Goal: Task Accomplishment & Management: Use online tool/utility

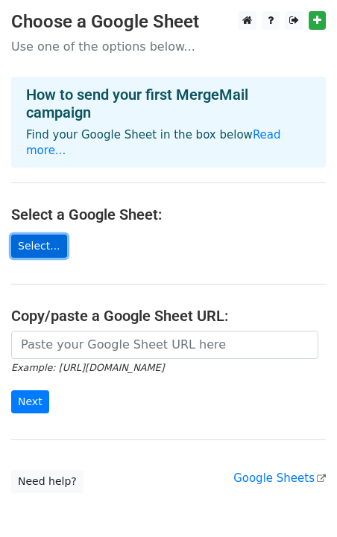
click at [42, 235] on link "Select..." at bounding box center [39, 246] width 56 height 23
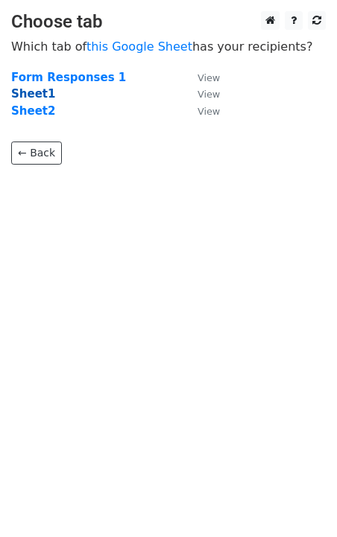
click at [34, 96] on strong "Sheet1" at bounding box center [33, 93] width 44 height 13
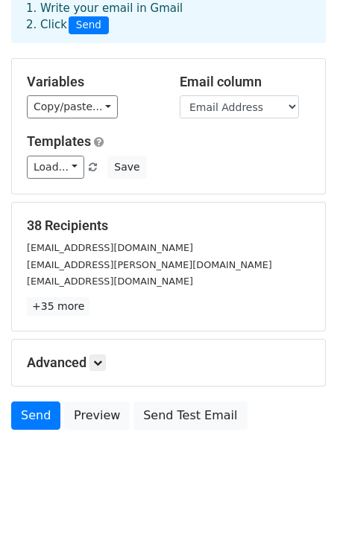
scroll to position [101, 0]
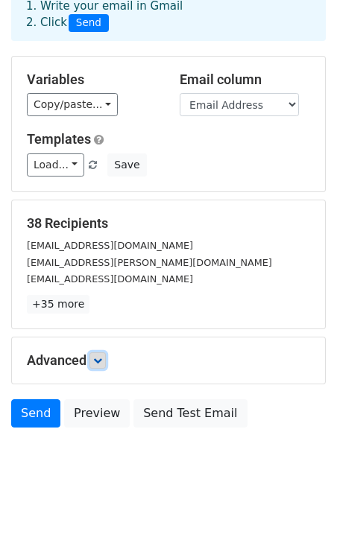
click at [101, 356] on icon at bounding box center [97, 360] width 9 height 9
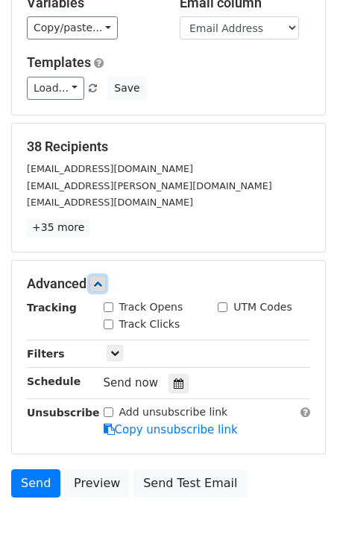
scroll to position [179, 0]
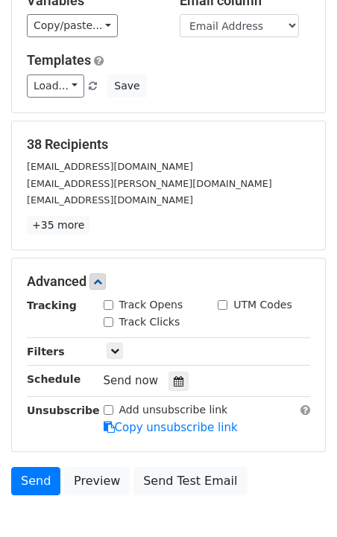
click at [109, 300] on input "Track Opens" at bounding box center [109, 305] width 10 height 10
checkbox input "true"
click at [108, 317] on input "Track Clicks" at bounding box center [109, 322] width 10 height 10
checkbox input "true"
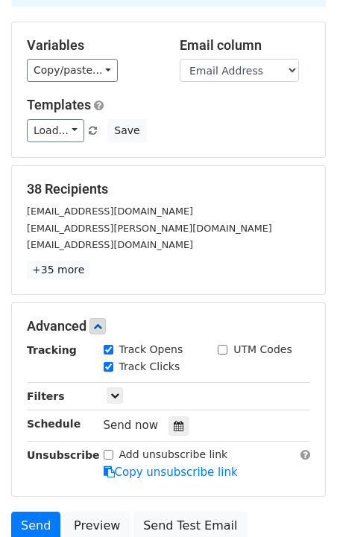
scroll to position [0, 0]
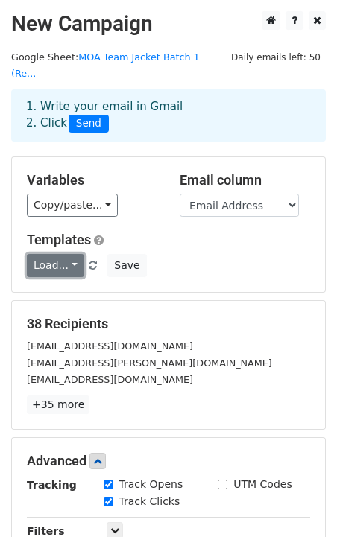
click at [73, 254] on link "Load..." at bounding box center [55, 265] width 57 height 23
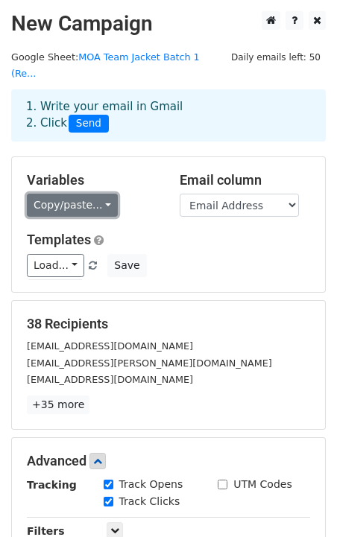
click at [103, 194] on link "Copy/paste..." at bounding box center [72, 205] width 91 height 23
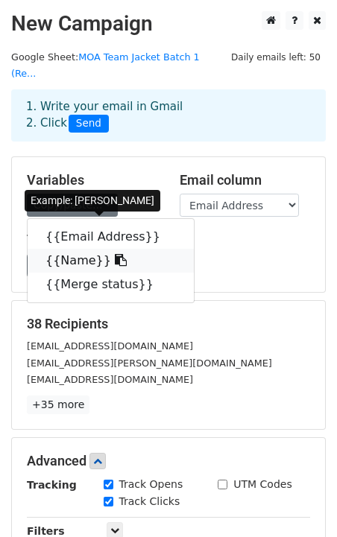
click at [73, 249] on link "{{Name}}" at bounding box center [111, 261] width 166 height 24
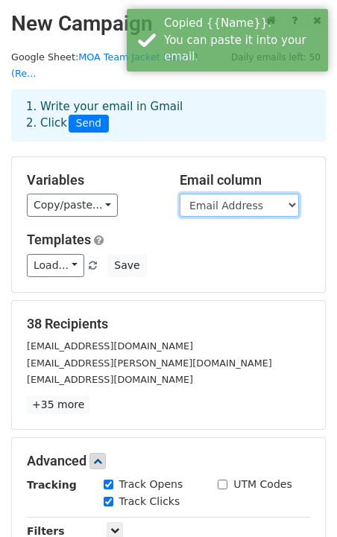
click at [218, 194] on select "Email Address Name Merge status" at bounding box center [238, 205] width 119 height 23
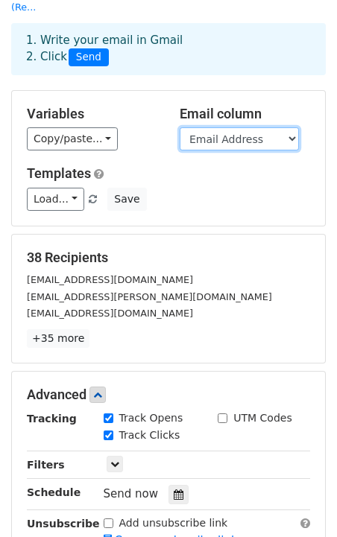
scroll to position [107, 0]
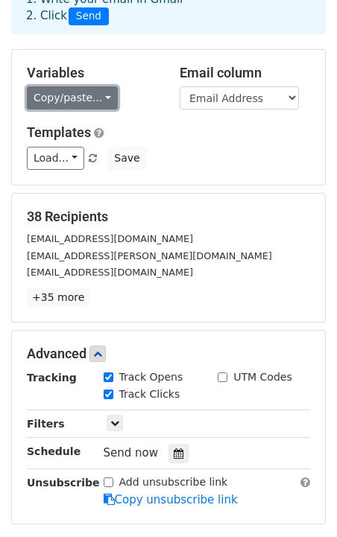
click at [90, 86] on link "Copy/paste..." at bounding box center [72, 97] width 91 height 23
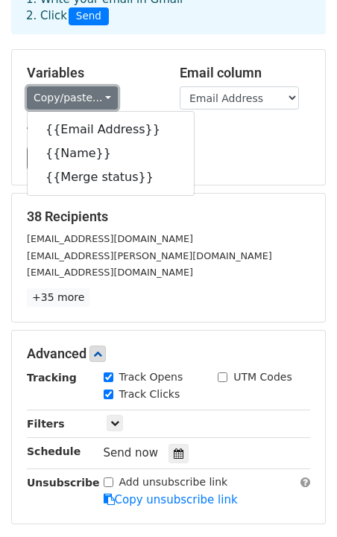
click at [91, 86] on link "Copy/paste..." at bounding box center [72, 97] width 91 height 23
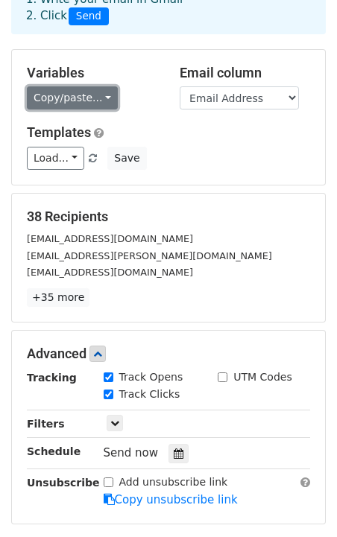
click at [96, 92] on link "Copy/paste..." at bounding box center [72, 97] width 91 height 23
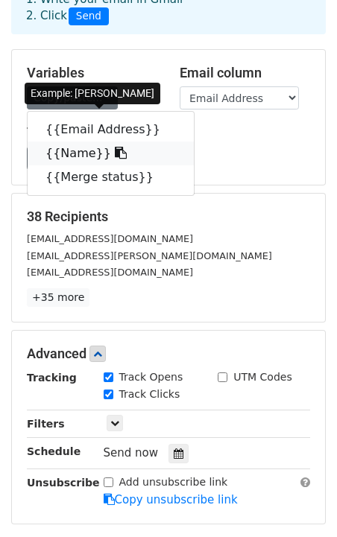
click at [88, 142] on link "{{Name}}" at bounding box center [111, 154] width 166 height 24
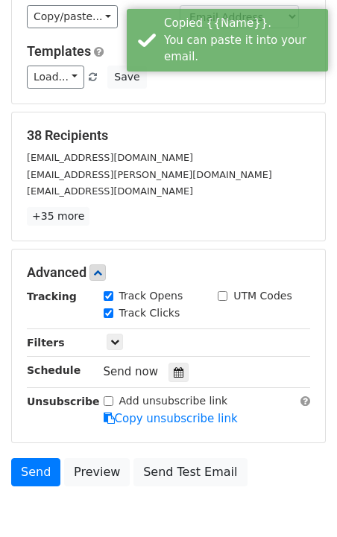
scroll to position [247, 0]
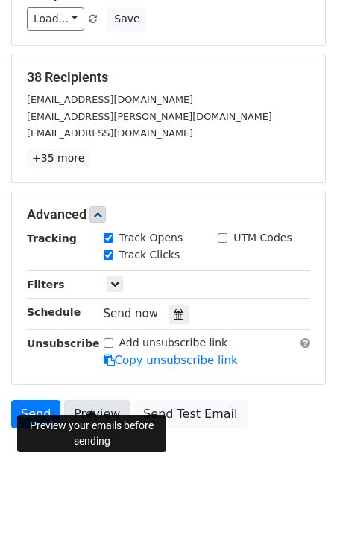
click at [94, 400] on link "Preview" at bounding box center [97, 414] width 66 height 28
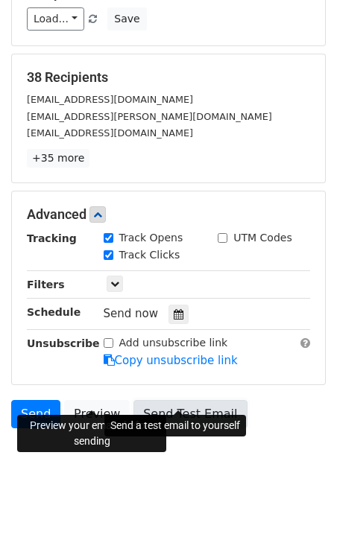
click at [159, 401] on link "Send Test Email" at bounding box center [189, 414] width 113 height 28
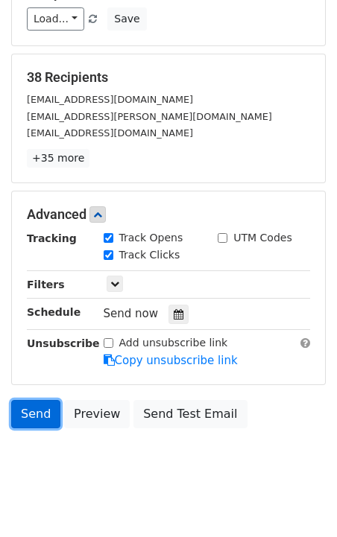
click at [42, 400] on link "Send" at bounding box center [35, 414] width 49 height 28
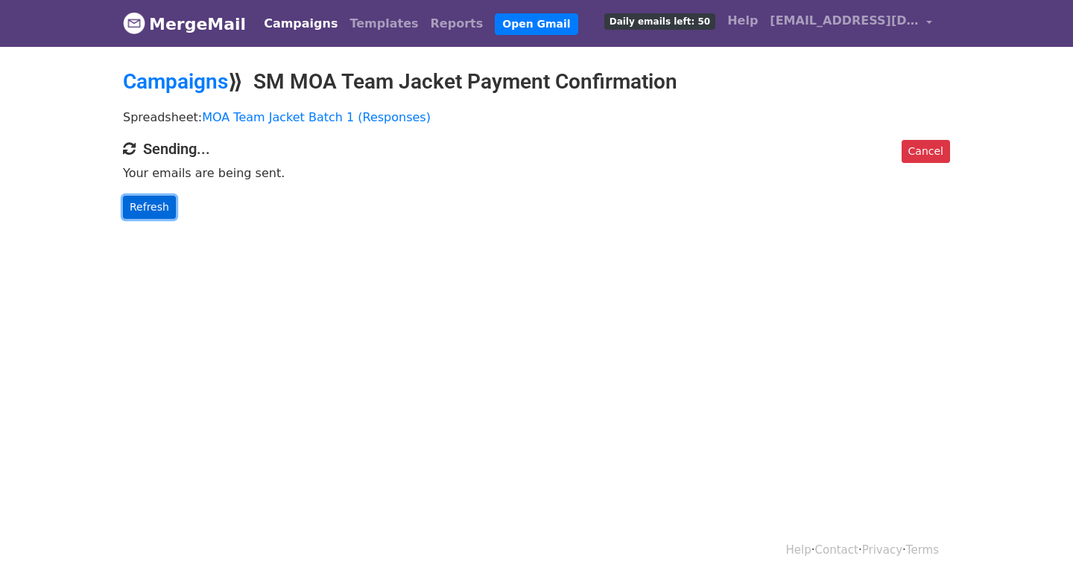
click at [150, 206] on link "Refresh" at bounding box center [149, 207] width 53 height 23
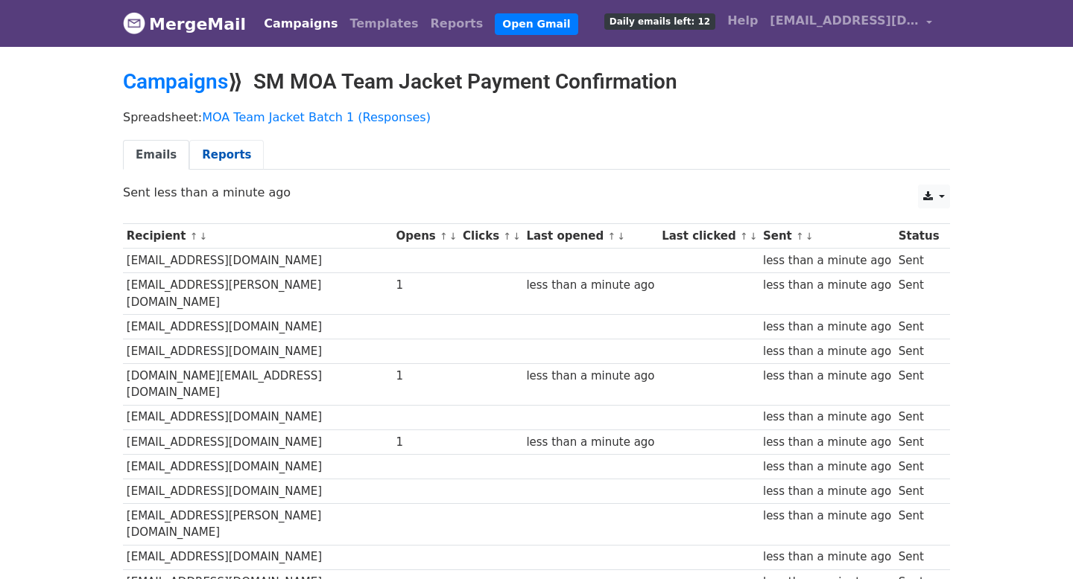
click at [215, 156] on link "Reports" at bounding box center [226, 155] width 74 height 31
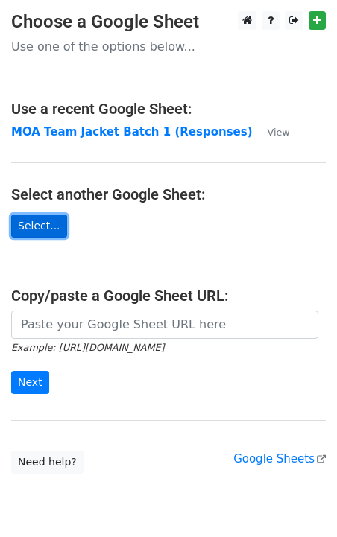
click at [41, 228] on link "Select..." at bounding box center [39, 226] width 56 height 23
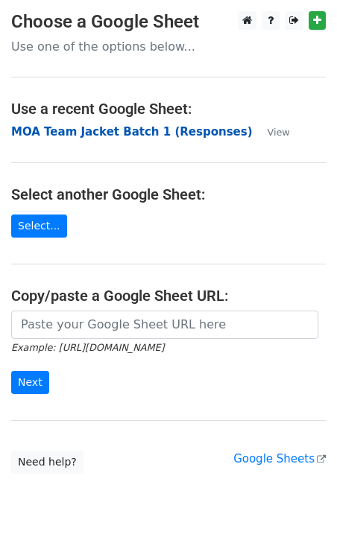
click at [127, 130] on strong "MOA Team Jacket Batch 1 (Responses)" at bounding box center [131, 131] width 241 height 13
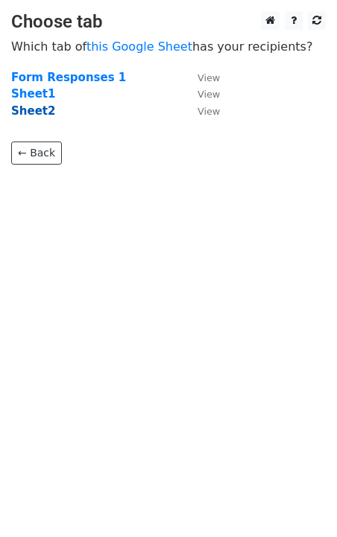
click at [34, 112] on strong "Sheet2" at bounding box center [33, 110] width 44 height 13
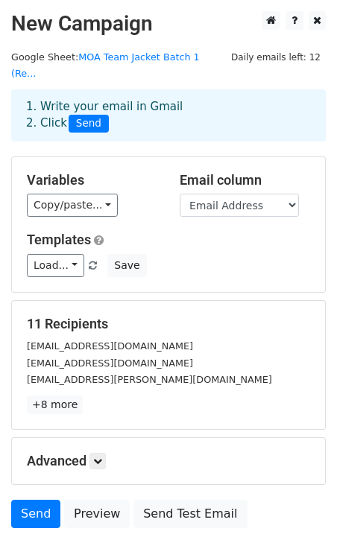
scroll to position [45, 0]
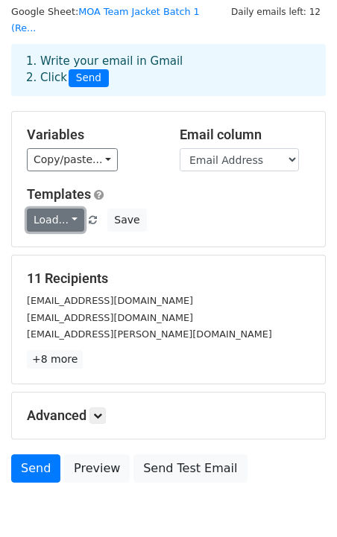
click at [63, 209] on link "Load..." at bounding box center [55, 220] width 57 height 23
click at [153, 186] on h5 "Templates" at bounding box center [168, 194] width 283 height 16
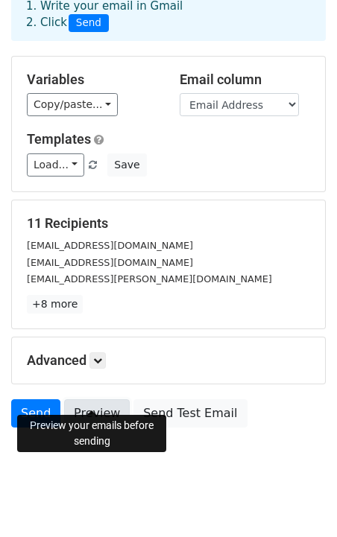
click at [94, 399] on link "Preview" at bounding box center [97, 413] width 66 height 28
click at [25, 402] on link "Send" at bounding box center [35, 413] width 49 height 28
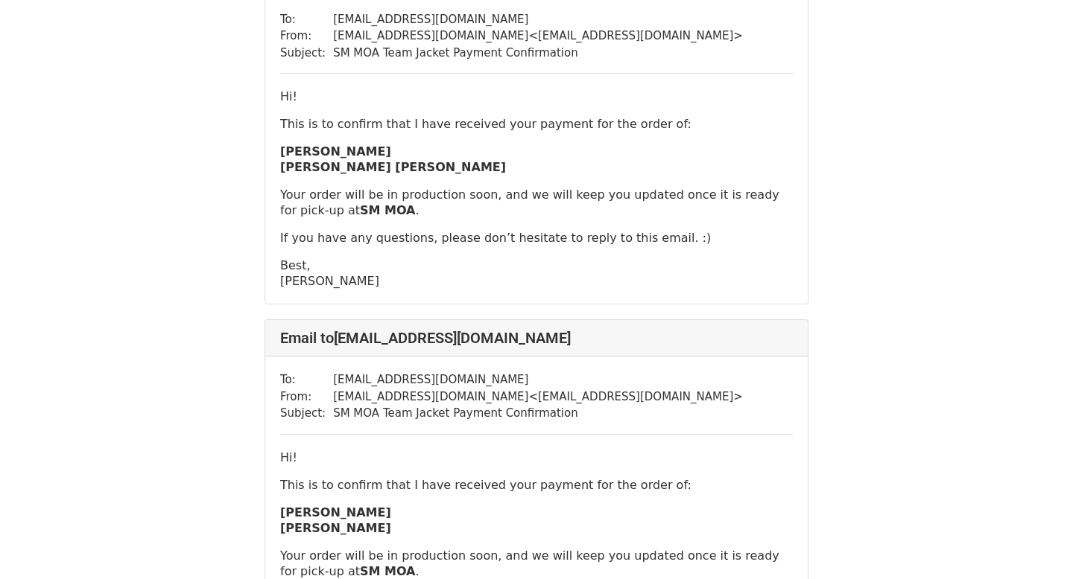
scroll to position [3644, 0]
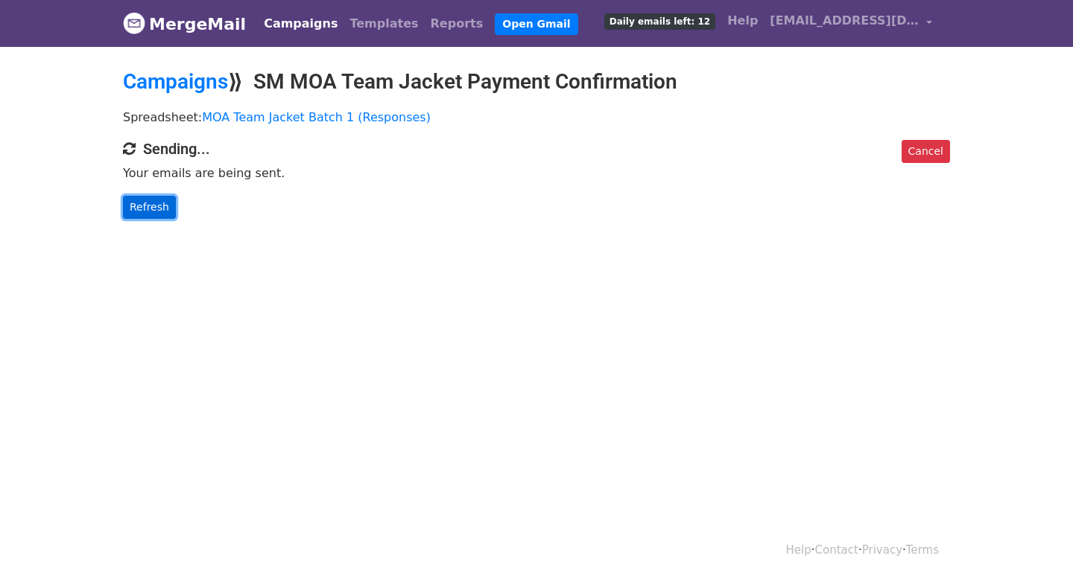
click at [157, 210] on link "Refresh" at bounding box center [149, 207] width 53 height 23
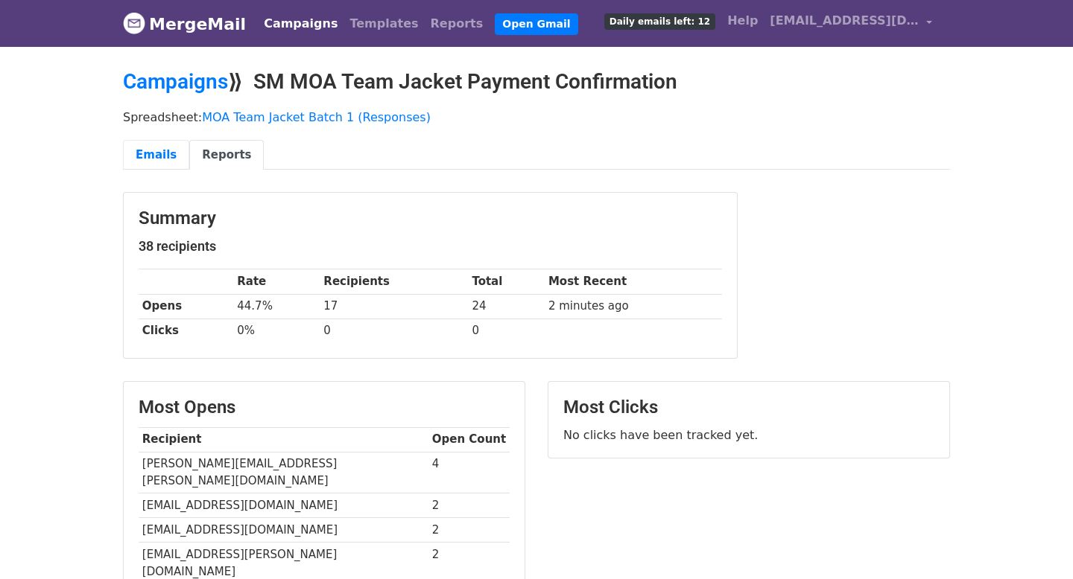
click at [171, 150] on link "Emails" at bounding box center [156, 155] width 66 height 31
